Goal: Transaction & Acquisition: Book appointment/travel/reservation

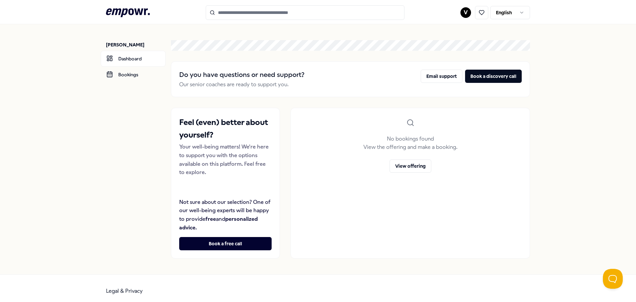
click at [130, 10] on icon at bounding box center [128, 12] width 44 height 9
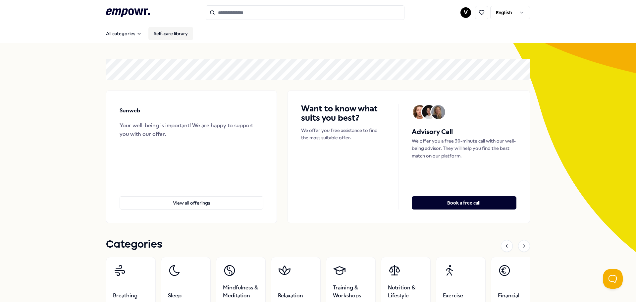
click at [170, 34] on link "Self-care library" at bounding box center [170, 33] width 45 height 13
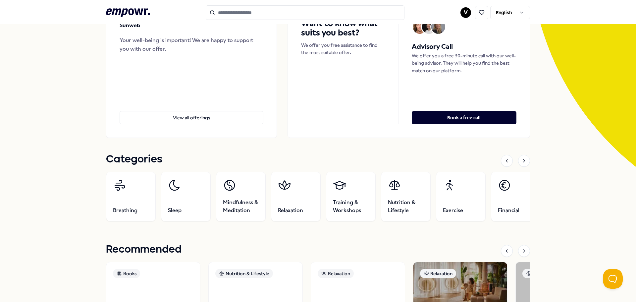
scroll to position [86, 0]
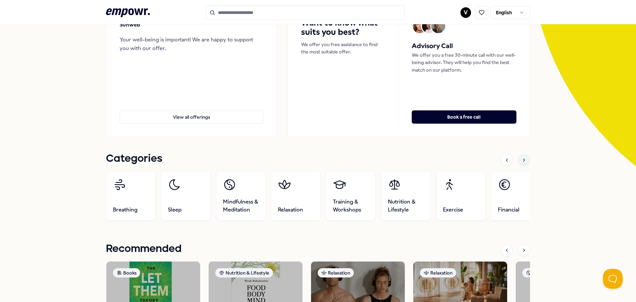
click at [523, 160] on icon at bounding box center [523, 160] width 1 height 3
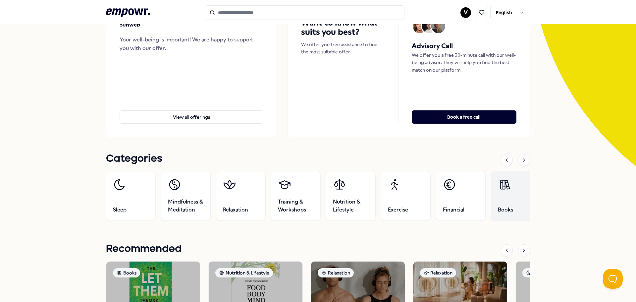
click at [504, 193] on link "Books" at bounding box center [516, 196] width 50 height 50
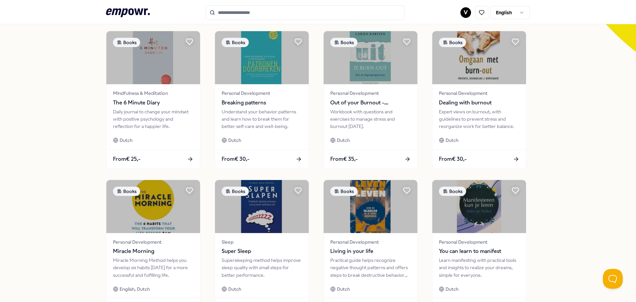
scroll to position [291, 0]
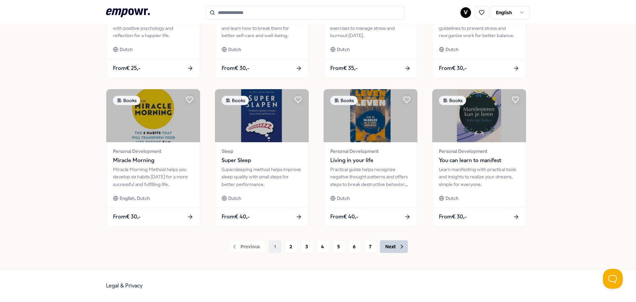
click at [395, 247] on button "Next" at bounding box center [394, 246] width 28 height 13
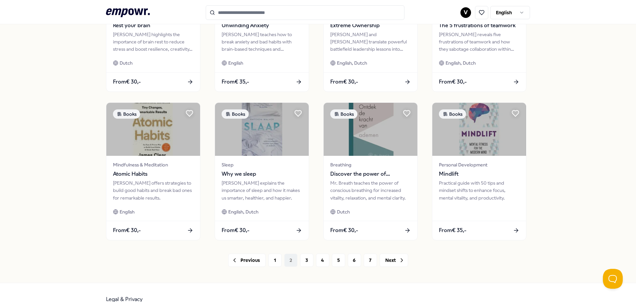
scroll to position [291, 0]
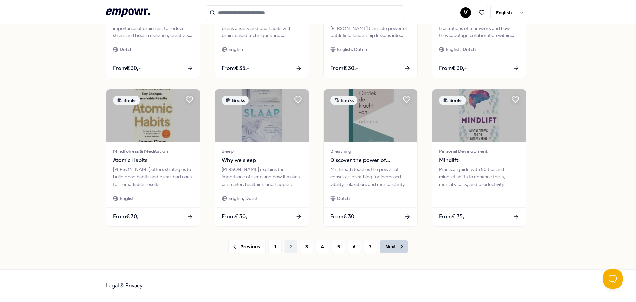
click at [398, 244] on icon at bounding box center [401, 246] width 7 height 7
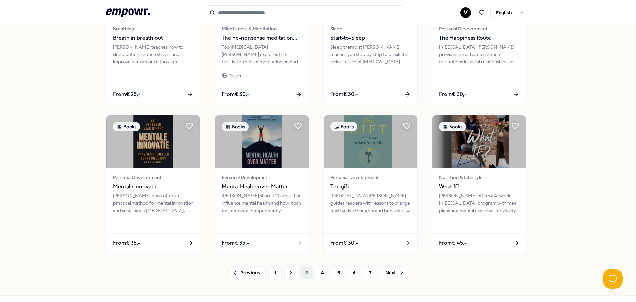
scroll to position [291, 0]
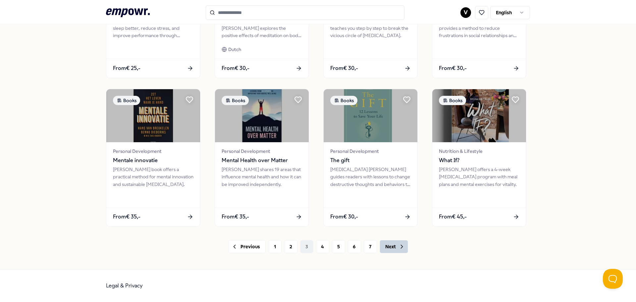
click at [393, 246] on button "Next" at bounding box center [394, 246] width 28 height 13
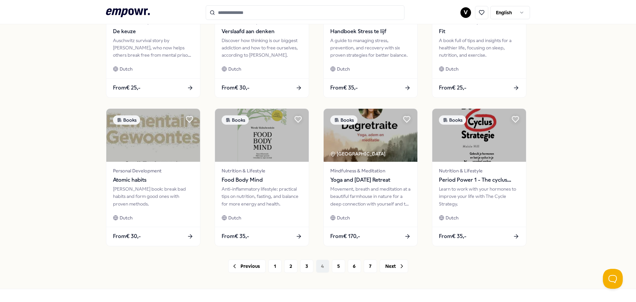
scroll to position [291, 0]
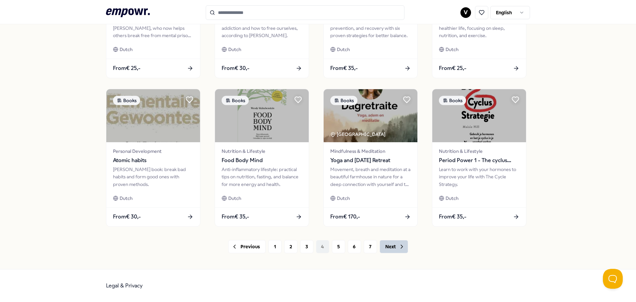
click at [398, 248] on icon at bounding box center [401, 246] width 7 height 7
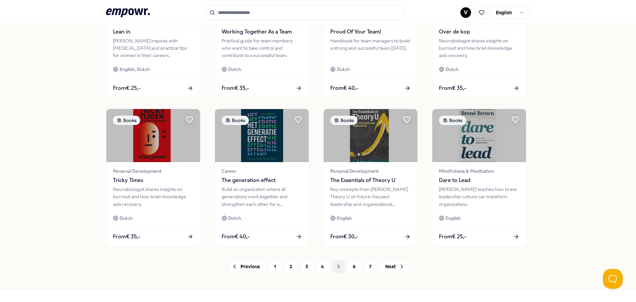
scroll to position [291, 0]
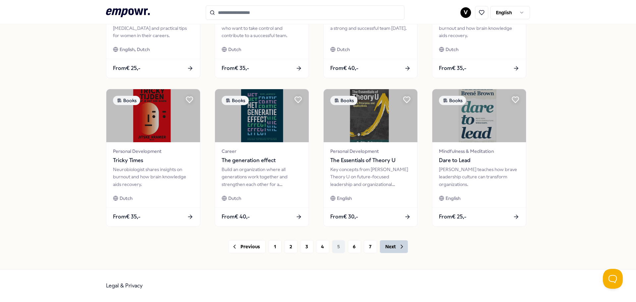
click at [390, 246] on button "Next" at bounding box center [394, 246] width 28 height 13
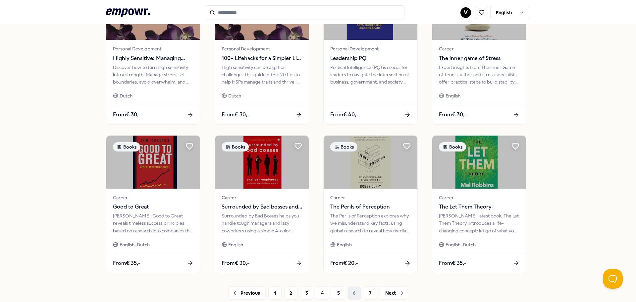
scroll to position [244, 0]
click at [400, 292] on icon at bounding box center [401, 293] width 7 height 7
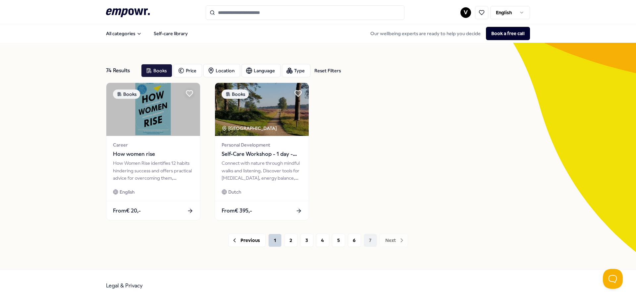
click at [277, 240] on button "1" at bounding box center [274, 240] width 13 height 13
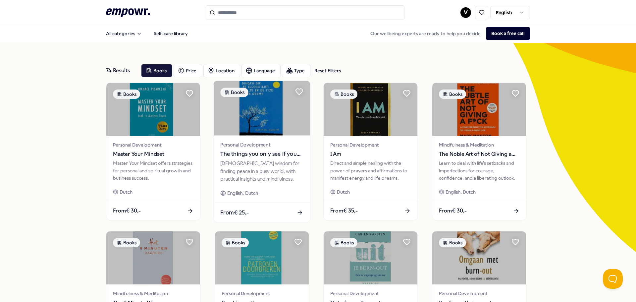
click at [295, 172] on div "[DEMOGRAPHIC_DATA] wisdom for finding peace in a busy world, with practical ins…" at bounding box center [261, 171] width 83 height 23
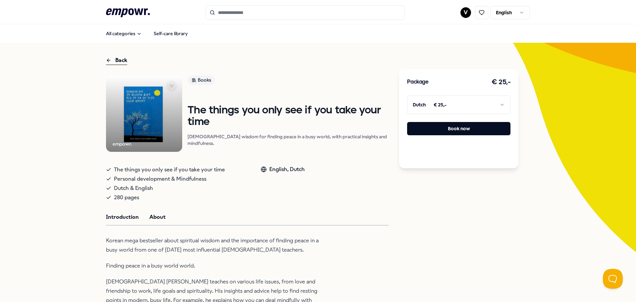
click at [155, 219] on button "About" at bounding box center [157, 217] width 16 height 9
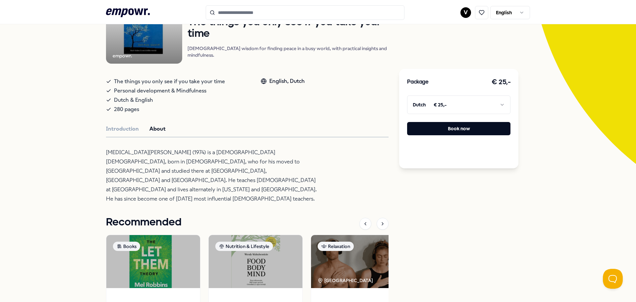
scroll to position [89, 0]
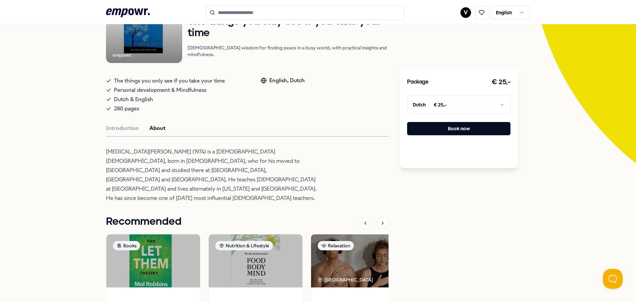
click at [456, 106] on html ".empowr-logo_svg__cls-1{fill:#03032f} V English All categories Self-care librar…" at bounding box center [318, 151] width 636 height 302
click at [460, 128] on button "Book now" at bounding box center [458, 128] width 103 height 13
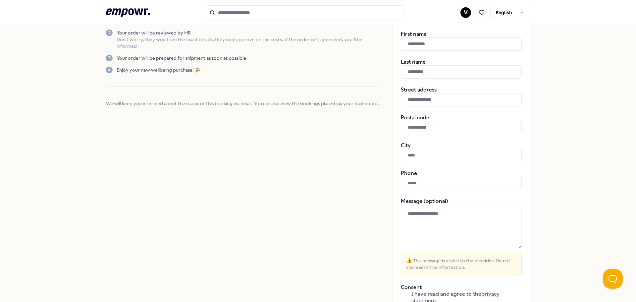
scroll to position [102, 0]
click at [450, 40] on input "text" at bounding box center [461, 43] width 121 height 13
type input "********"
type input "******"
type input "**********"
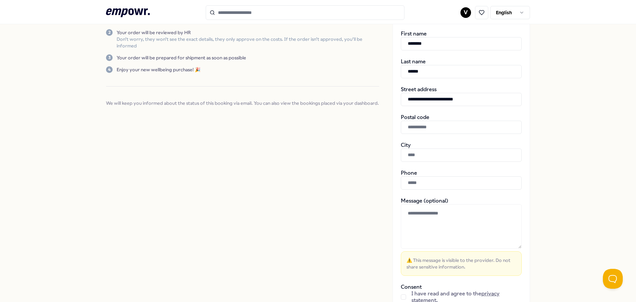
type input "******"
type input "*********"
type input "**********"
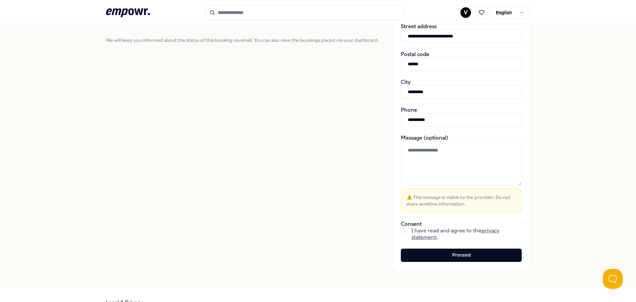
scroll to position [182, 0]
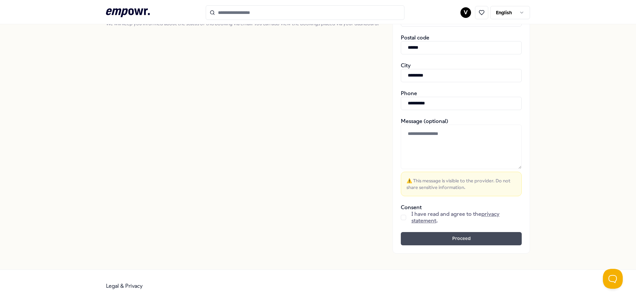
click at [494, 234] on button "Proceed" at bounding box center [461, 238] width 121 height 13
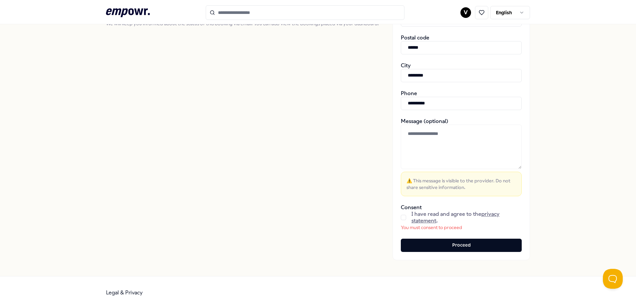
click at [402, 216] on button "button" at bounding box center [403, 217] width 5 height 5
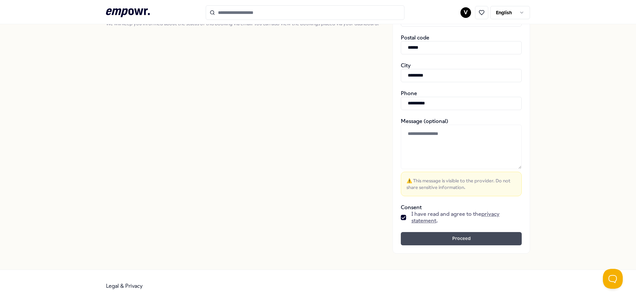
click at [438, 237] on button "Proceed" at bounding box center [461, 238] width 121 height 13
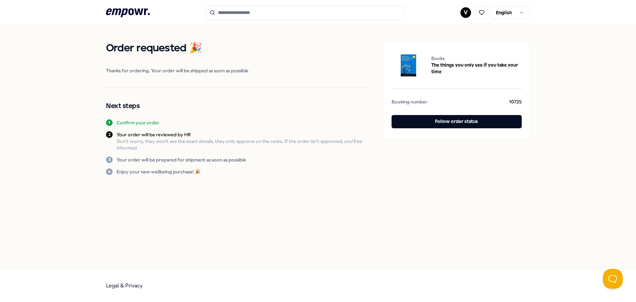
drag, startPoint x: 421, startPoint y: 201, endPoint x: 435, endPoint y: 166, distance: 37.5
click at [435, 166] on div "Order requested 🎉 Thanks for ordering. Your order will be shipped as soon as po…" at bounding box center [318, 146] width 636 height 245
